Goal: Information Seeking & Learning: Learn about a topic

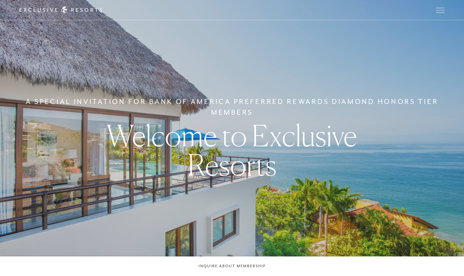
checkbox input "false"
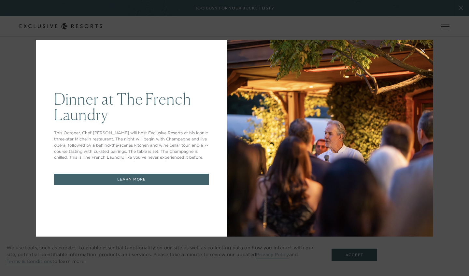
click at [43, 45] on div "Dinner at The [GEOGRAPHIC_DATA] This October, Chef [PERSON_NAME] will host Excl…" at bounding box center [131, 138] width 191 height 197
click at [434, 25] on div "Dinner at The [GEOGRAPHIC_DATA] This October, Chef [PERSON_NAME] will host Excl…" at bounding box center [234, 138] width 469 height 276
click at [156, 177] on link "LEARN MORE" at bounding box center [131, 179] width 155 height 11
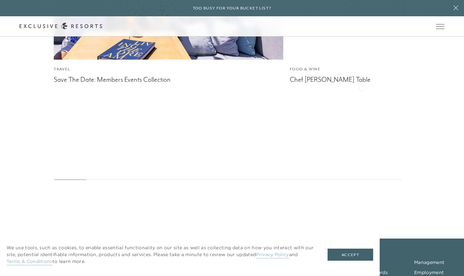
scroll to position [3514, 0]
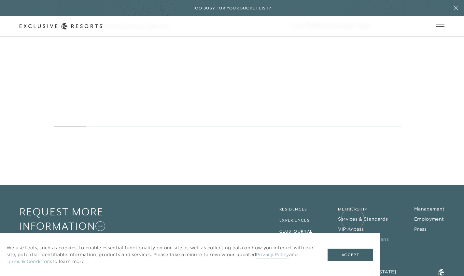
click at [353, 236] on link "How It Works & Plans" at bounding box center [363, 239] width 51 height 6
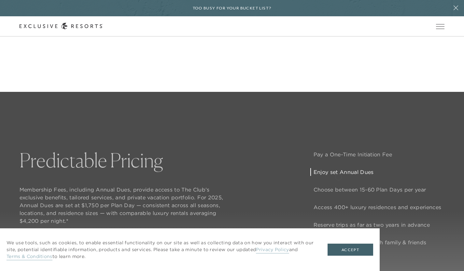
scroll to position [488, 0]
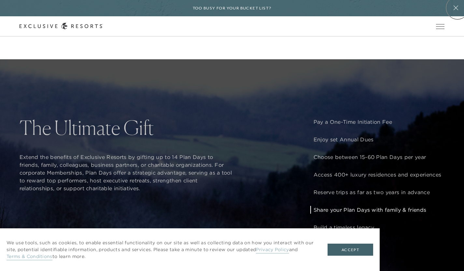
click at [457, 8] on icon at bounding box center [456, 7] width 12 height 5
